Goal: Check status: Check status

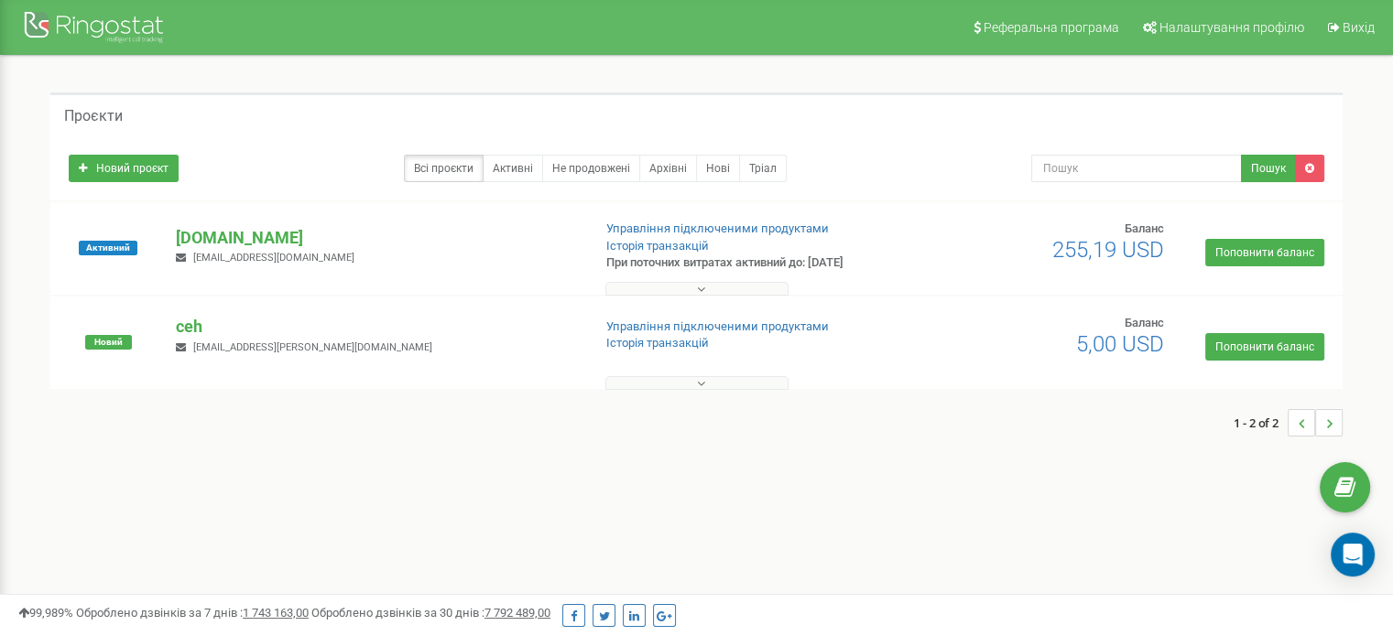
click at [206, 224] on div "Активний [DOMAIN_NAME] [EMAIL_ADDRESS][DOMAIN_NAME] Управління підключеними про…" at bounding box center [696, 257] width 1283 height 73
click at [206, 225] on div "Активний [DOMAIN_NAME] [EMAIL_ADDRESS][DOMAIN_NAME] Управління підключеними про…" at bounding box center [696, 257] width 1283 height 73
click at [206, 226] on p "[DOMAIN_NAME]" at bounding box center [376, 238] width 400 height 24
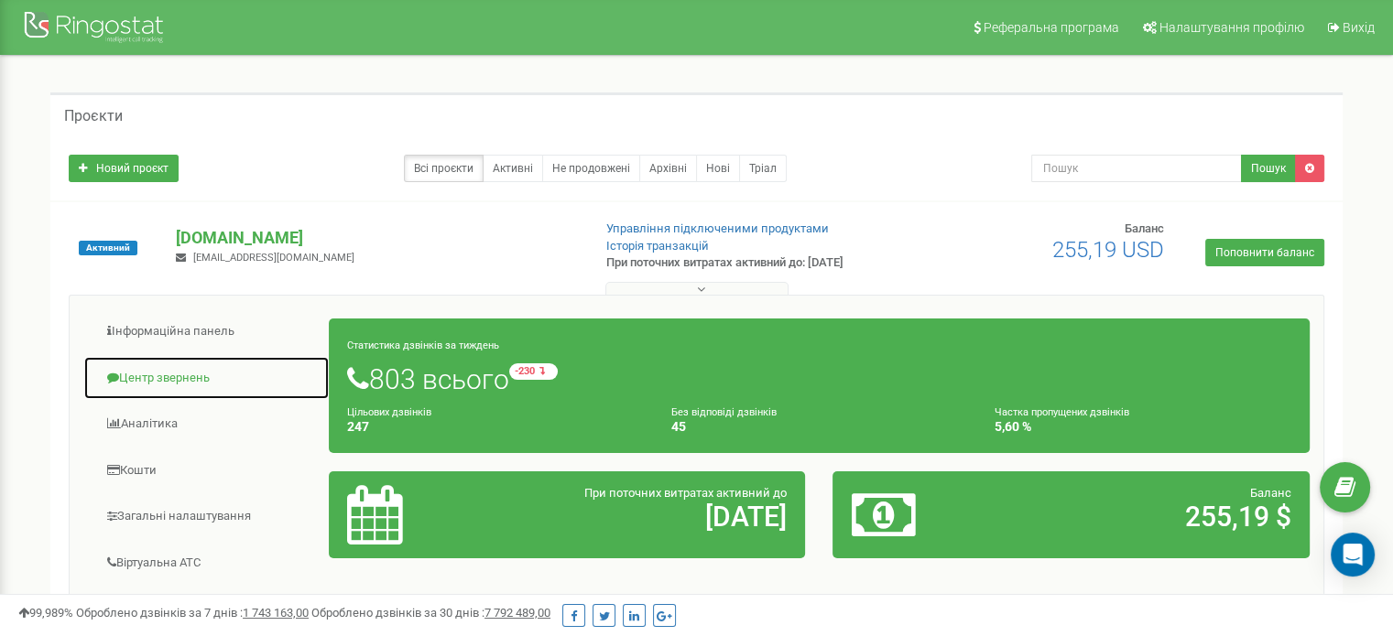
click at [151, 373] on link "Центр звернень" at bounding box center [206, 378] width 246 height 45
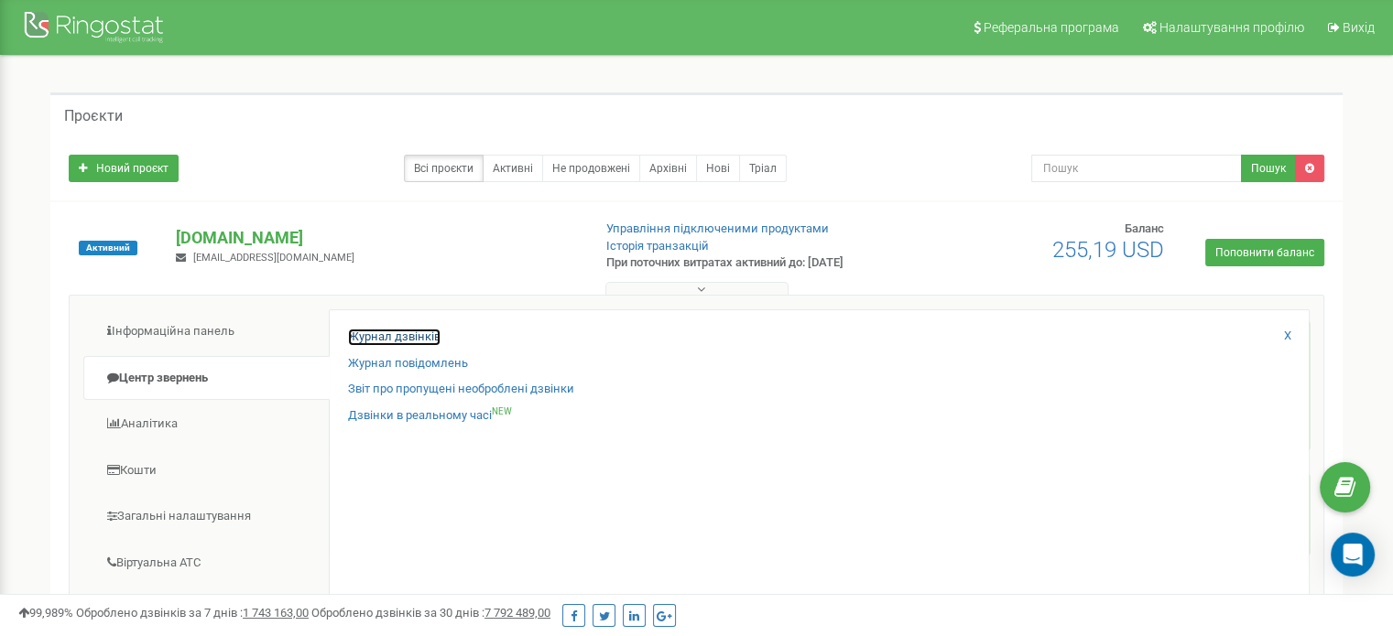
click at [399, 331] on link "Журнал дзвінків" at bounding box center [394, 337] width 92 height 17
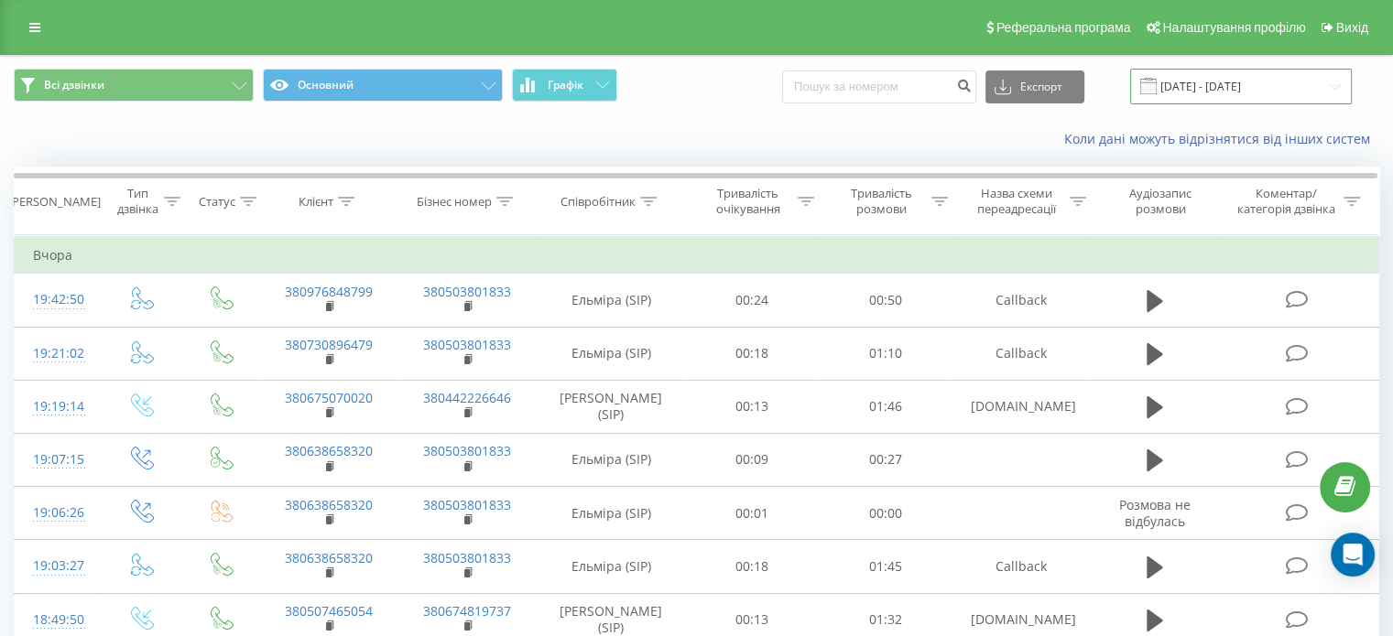
click at [1196, 77] on input "20.08.2025 - 20.09.2025" at bounding box center [1241, 87] width 222 height 36
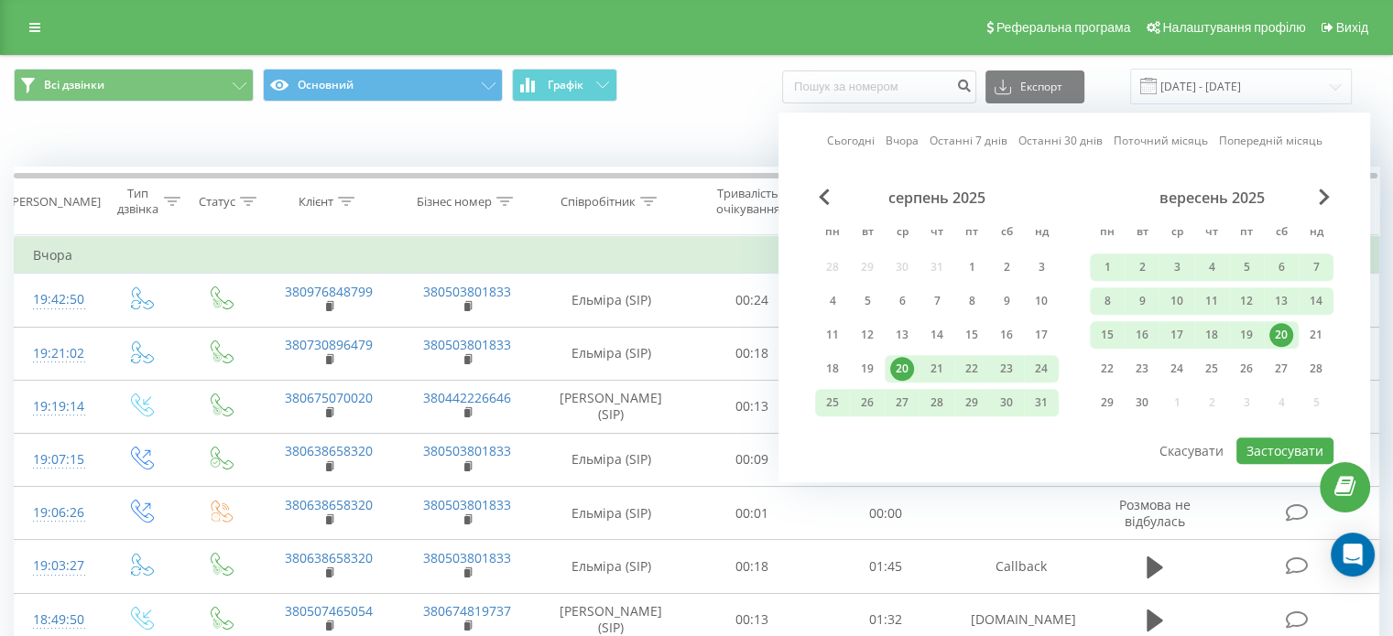
click at [843, 139] on link "Сьогодні" at bounding box center [851, 141] width 48 height 17
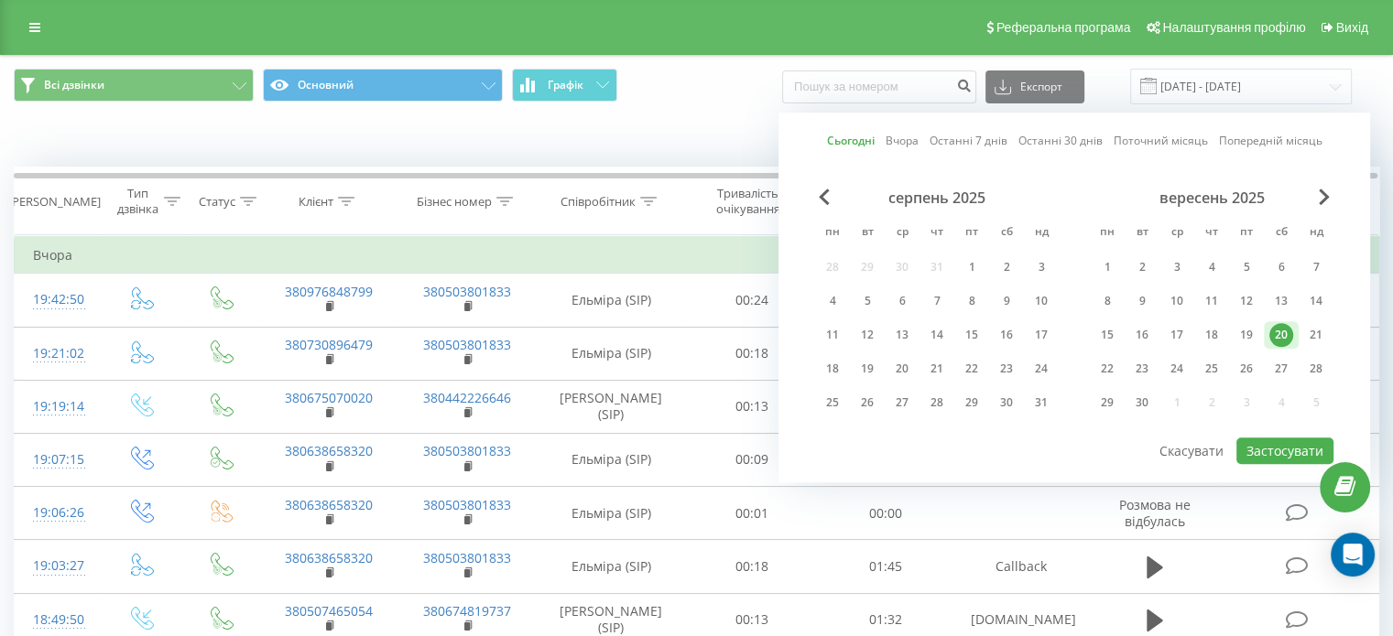
click at [910, 142] on link "Вчора" at bounding box center [901, 141] width 33 height 17
click at [1291, 448] on button "Застосувати" at bounding box center [1284, 451] width 97 height 27
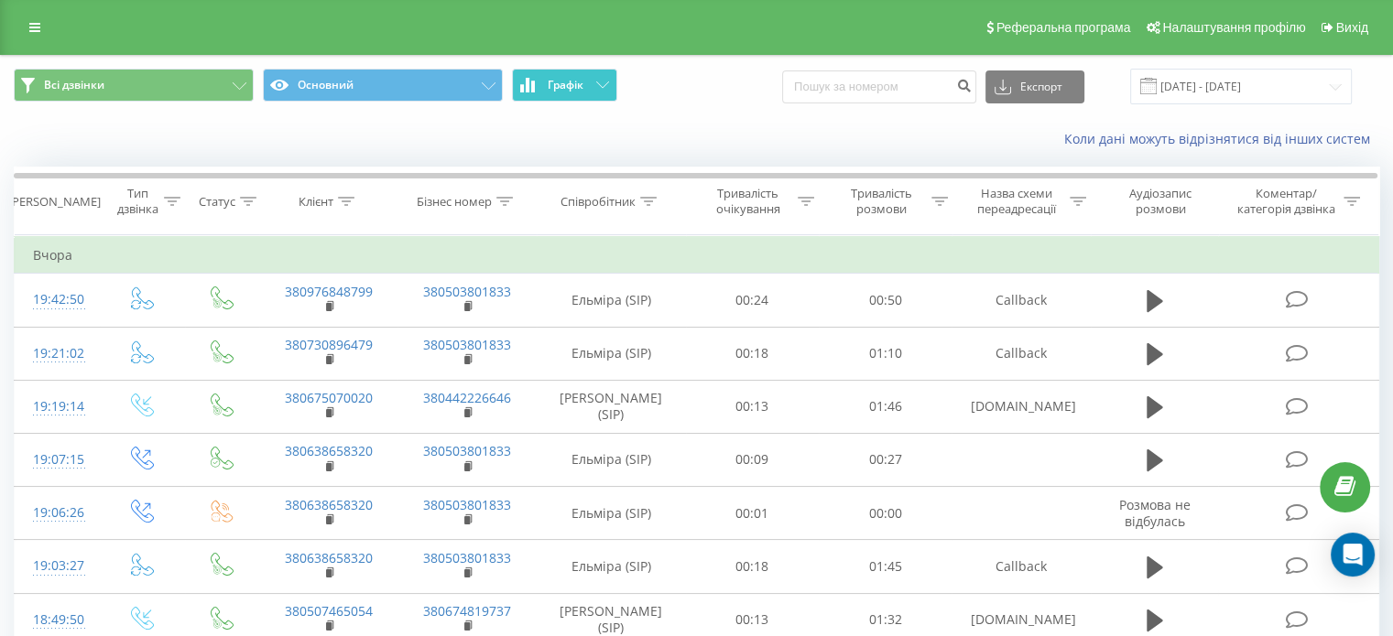
click at [573, 91] on span "Графік" at bounding box center [566, 85] width 36 height 13
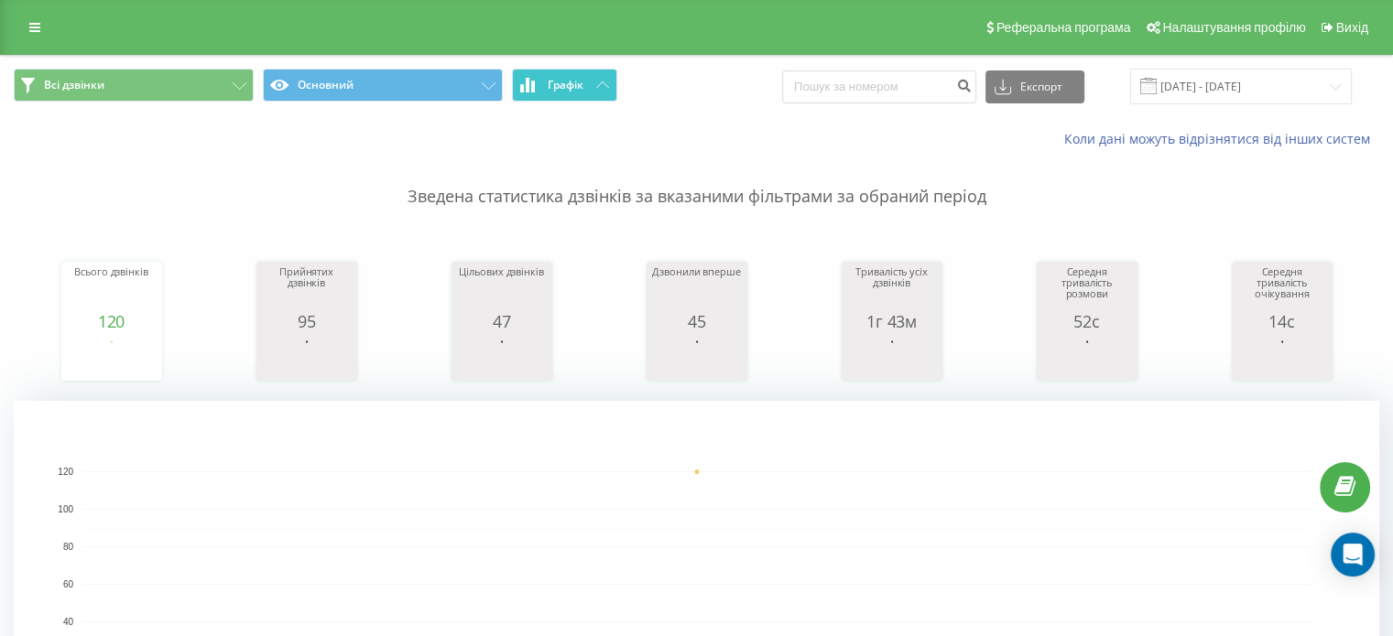
click at [573, 91] on span "Графік" at bounding box center [566, 85] width 36 height 13
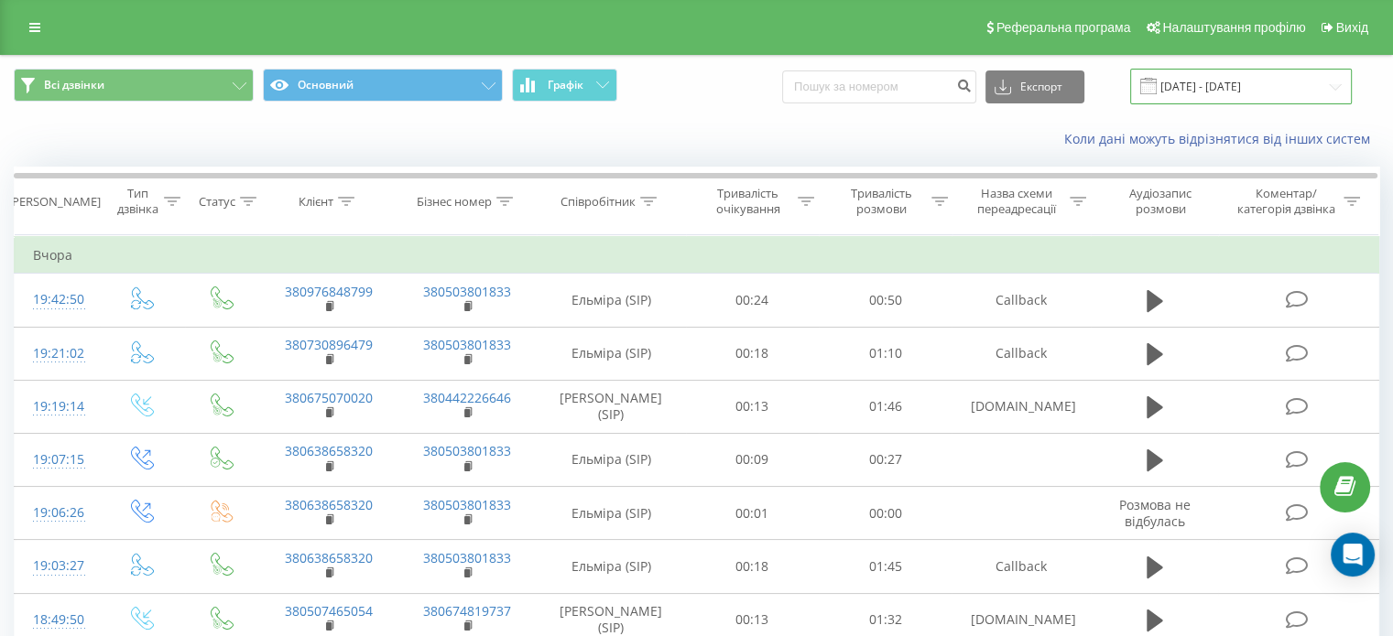
click at [1192, 85] on input "19.09.2025 - 19.09.2025" at bounding box center [1241, 87] width 222 height 36
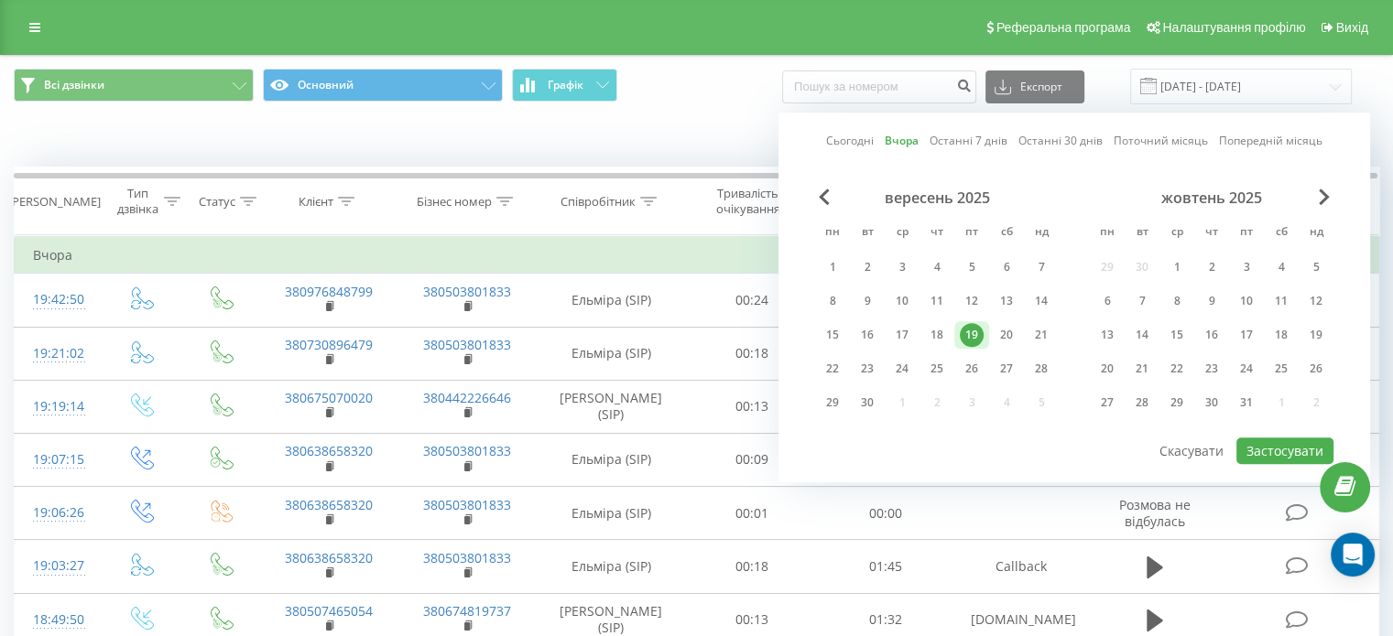
click at [839, 140] on link "Сьогодні" at bounding box center [850, 141] width 48 height 17
click at [1269, 447] on button "Застосувати" at bounding box center [1284, 451] width 97 height 27
type input "20.09.2025 - 20.09.2025"
